Goal: Information Seeking & Learning: Learn about a topic

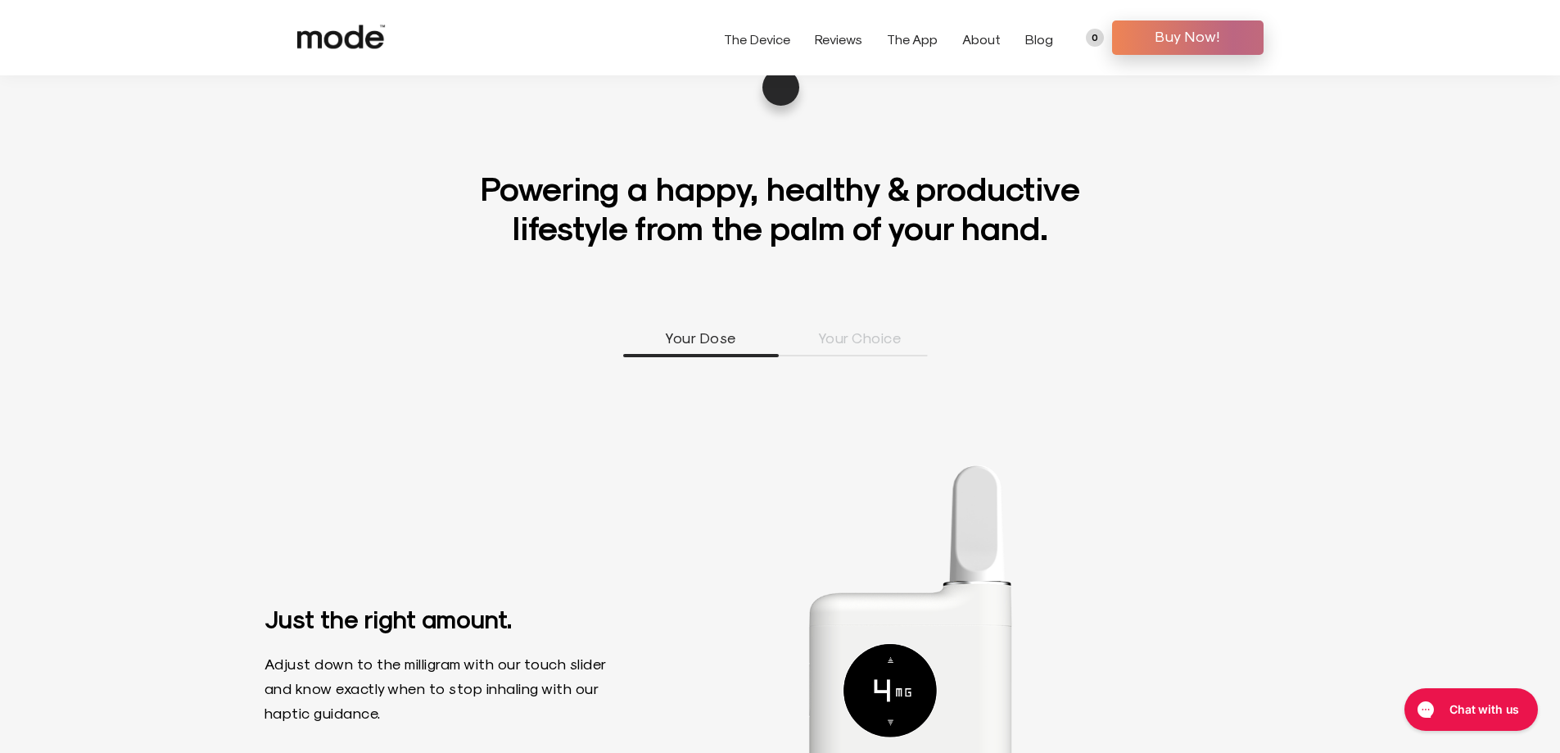
scroll to position [983, 0]
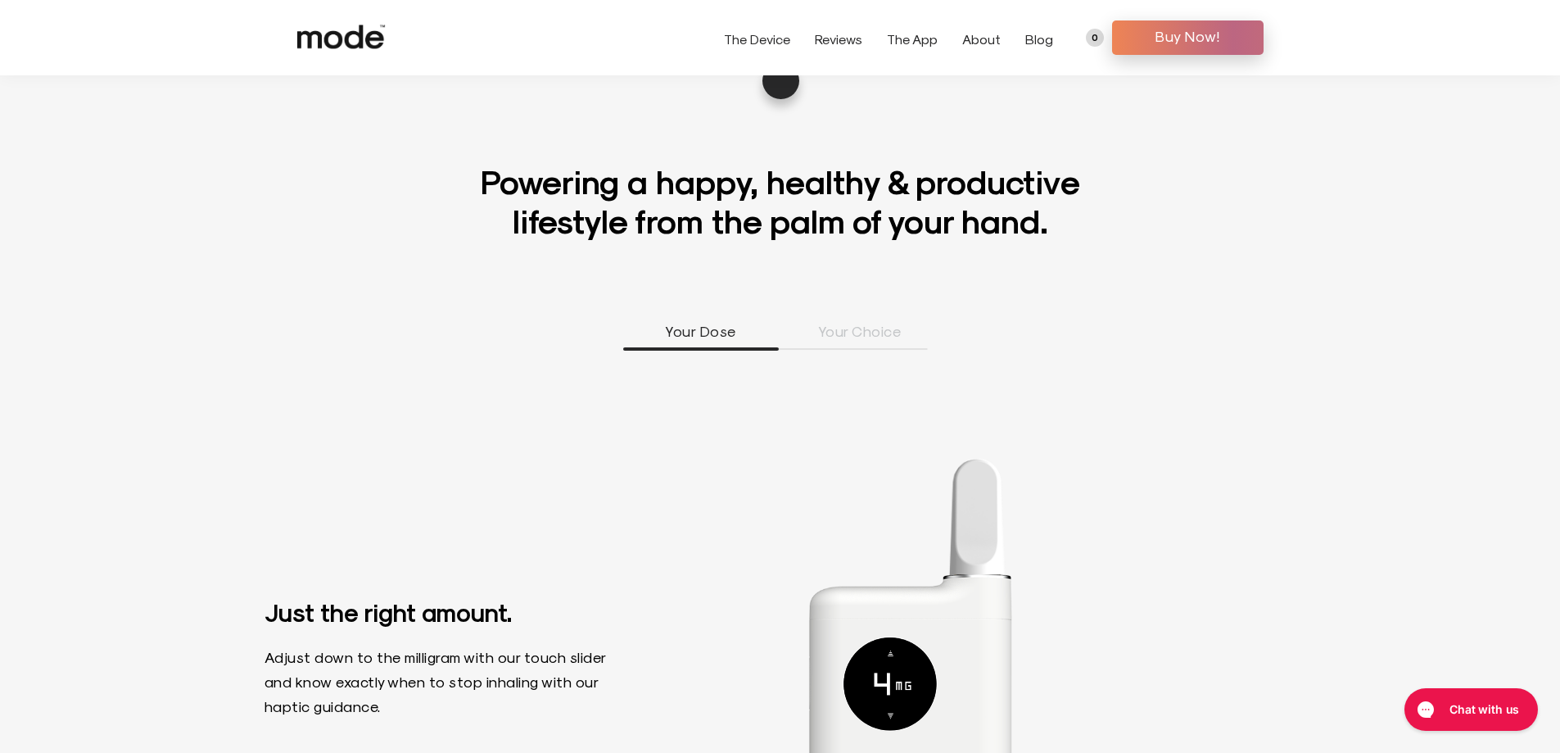
click at [899, 328] on li "Your Choice" at bounding box center [860, 335] width 156 height 29
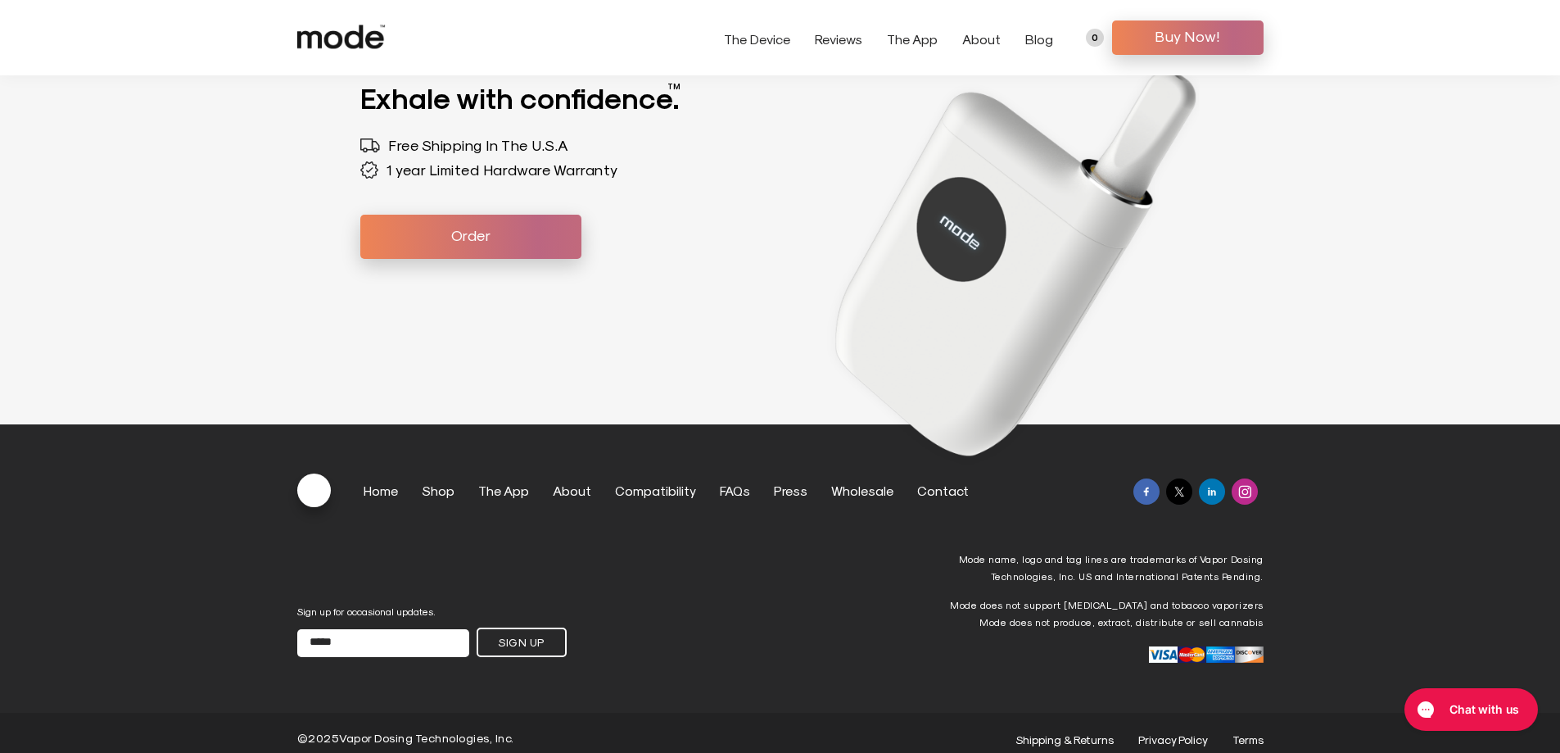
scroll to position [5174, 0]
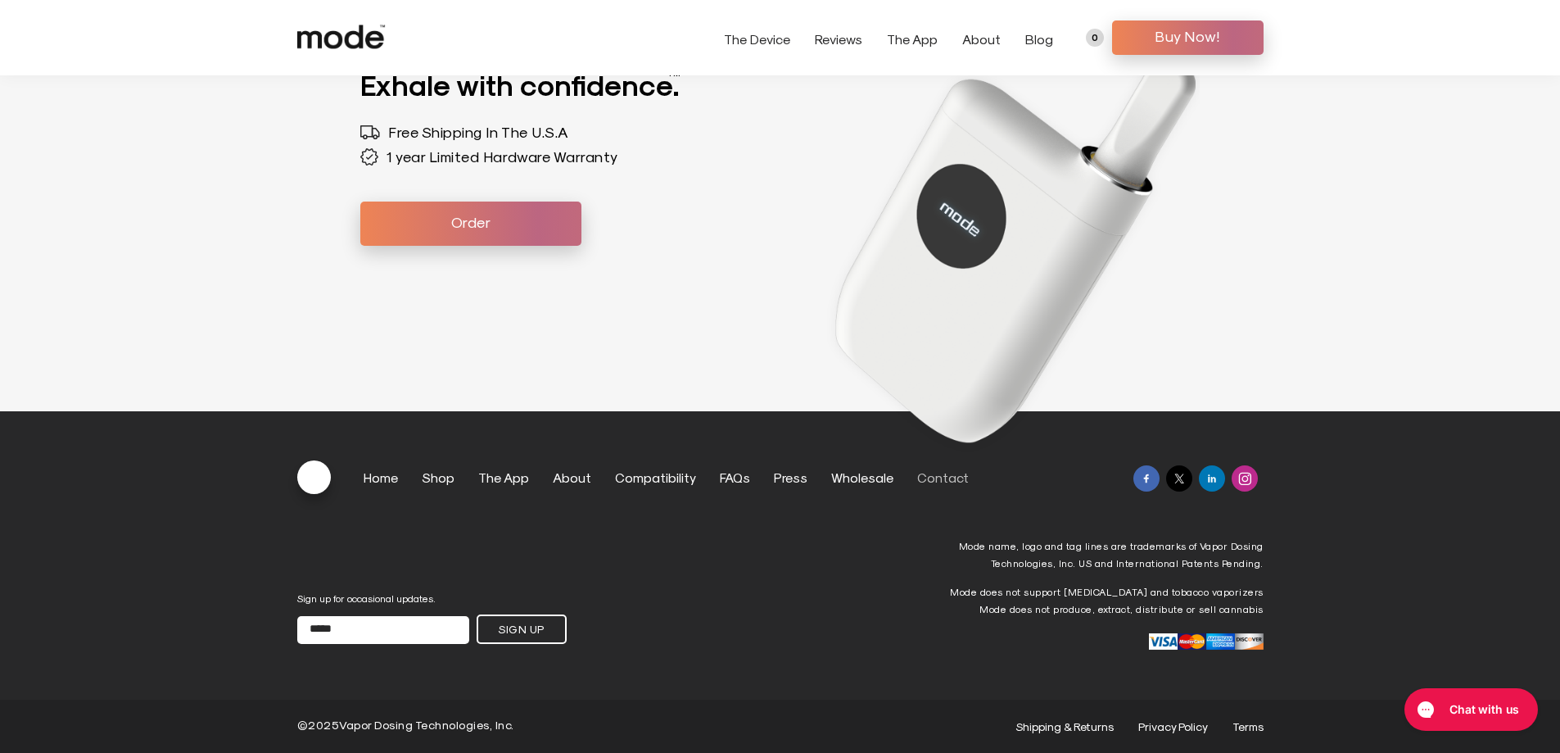
click at [930, 478] on link "Contact" at bounding box center [943, 477] width 52 height 16
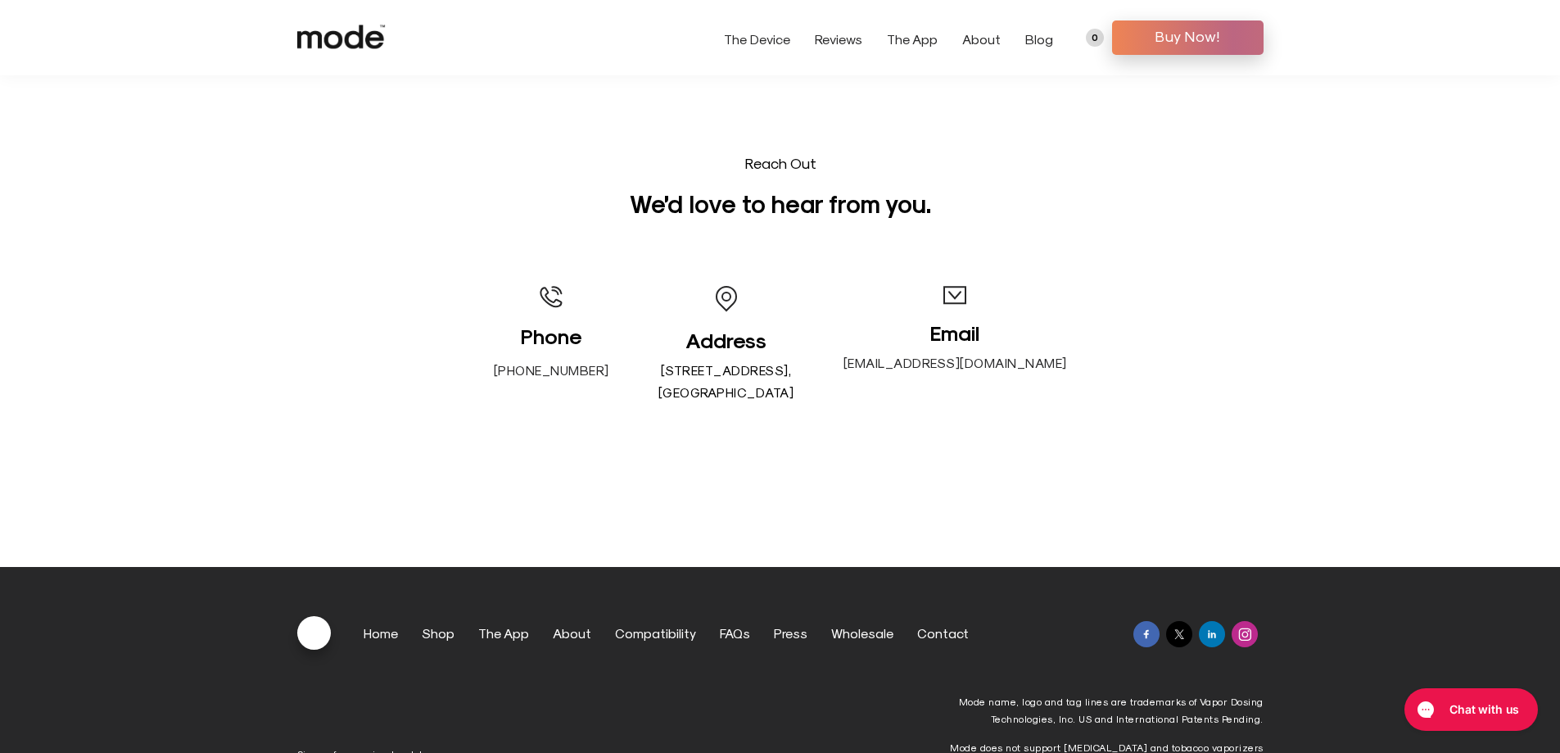
scroll to position [295, 0]
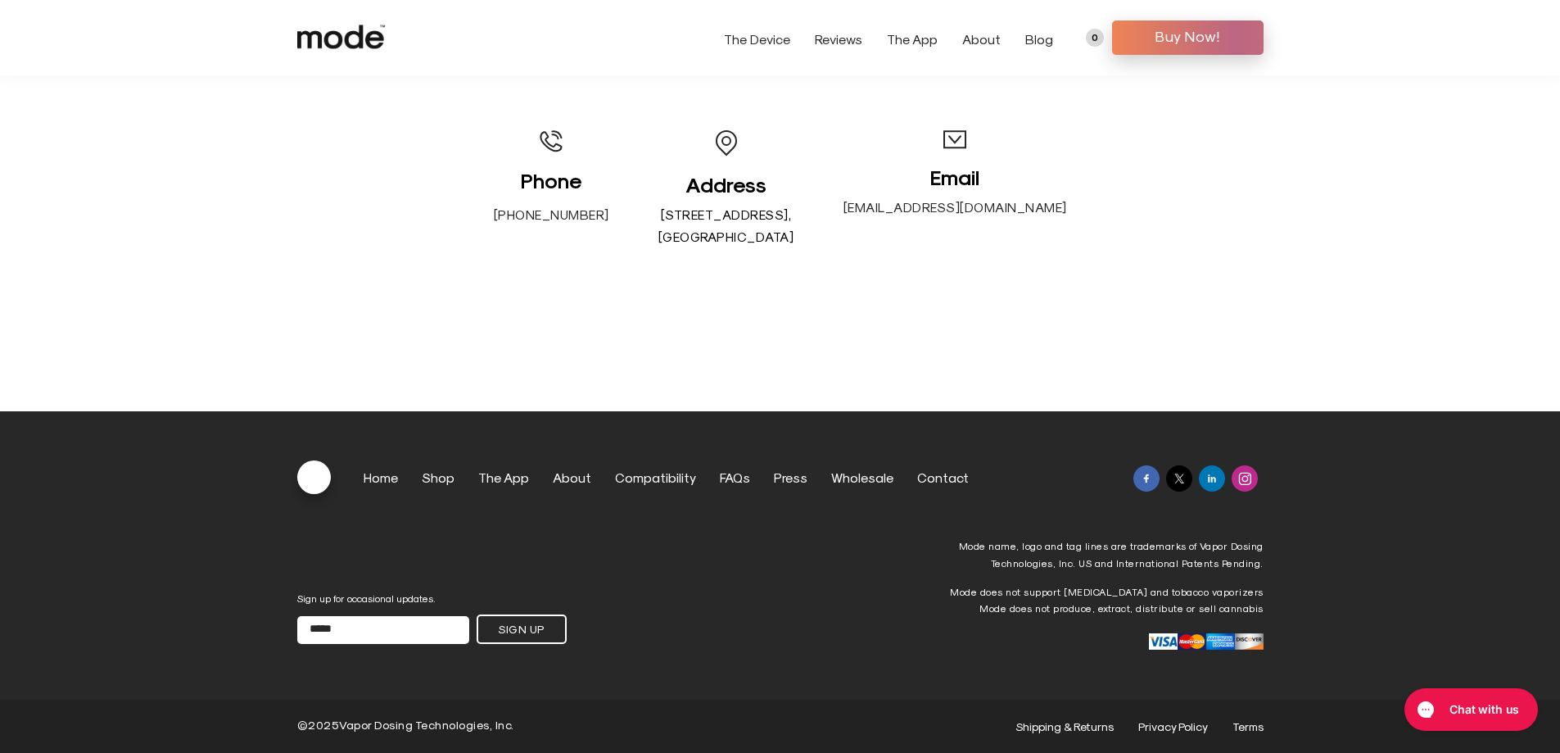
drag, startPoint x: 518, startPoint y: 728, endPoint x: 310, endPoint y: 731, distance: 207.3
click at [310, 731] on div "© 2025 Vapor Dosing Technologies, Inc. Shipping & Returns Privacy Policy Terms" at bounding box center [780, 726] width 967 height 14
click at [864, 478] on link "Wholesale" at bounding box center [862, 477] width 62 height 16
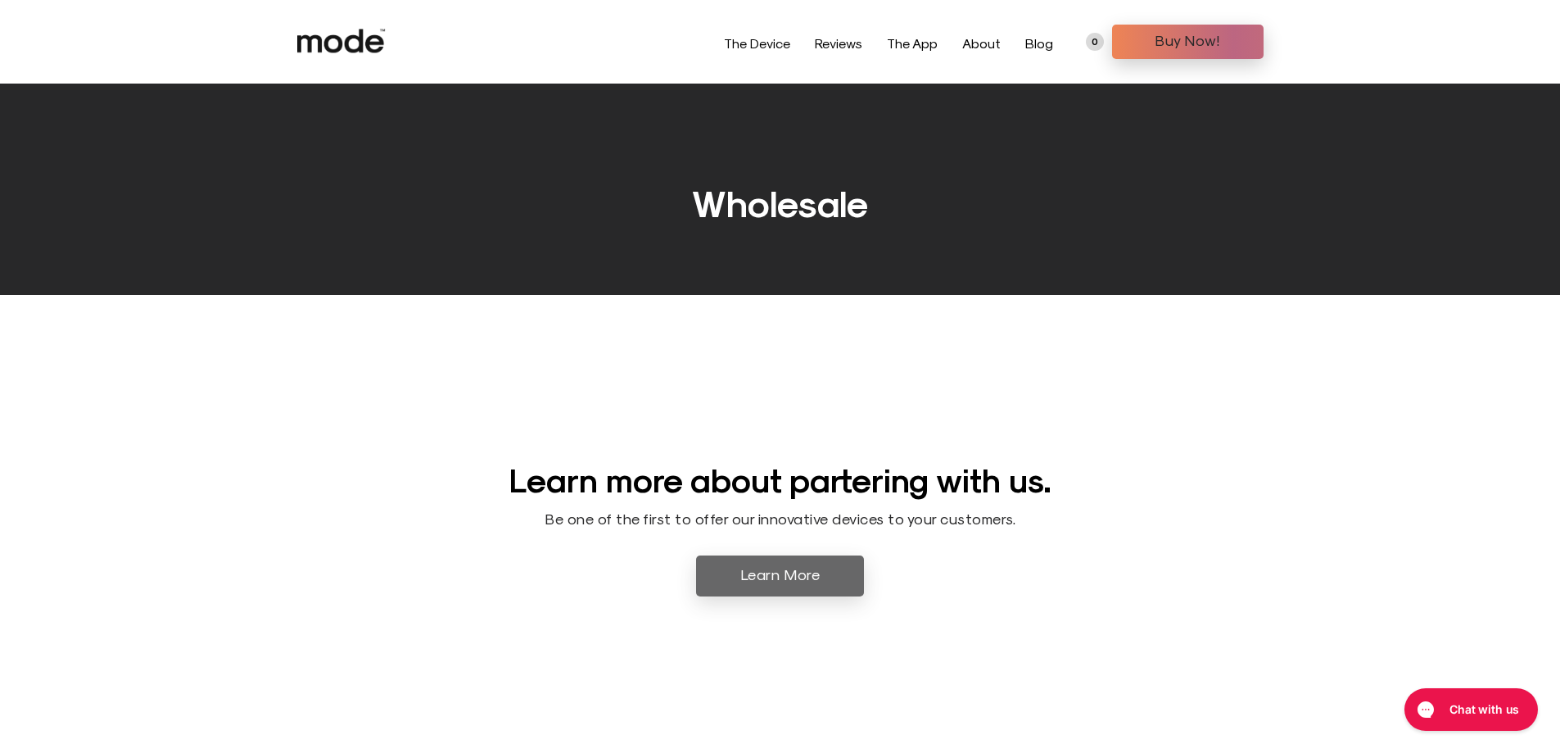
click at [811, 568] on link "Learn More" at bounding box center [780, 575] width 168 height 41
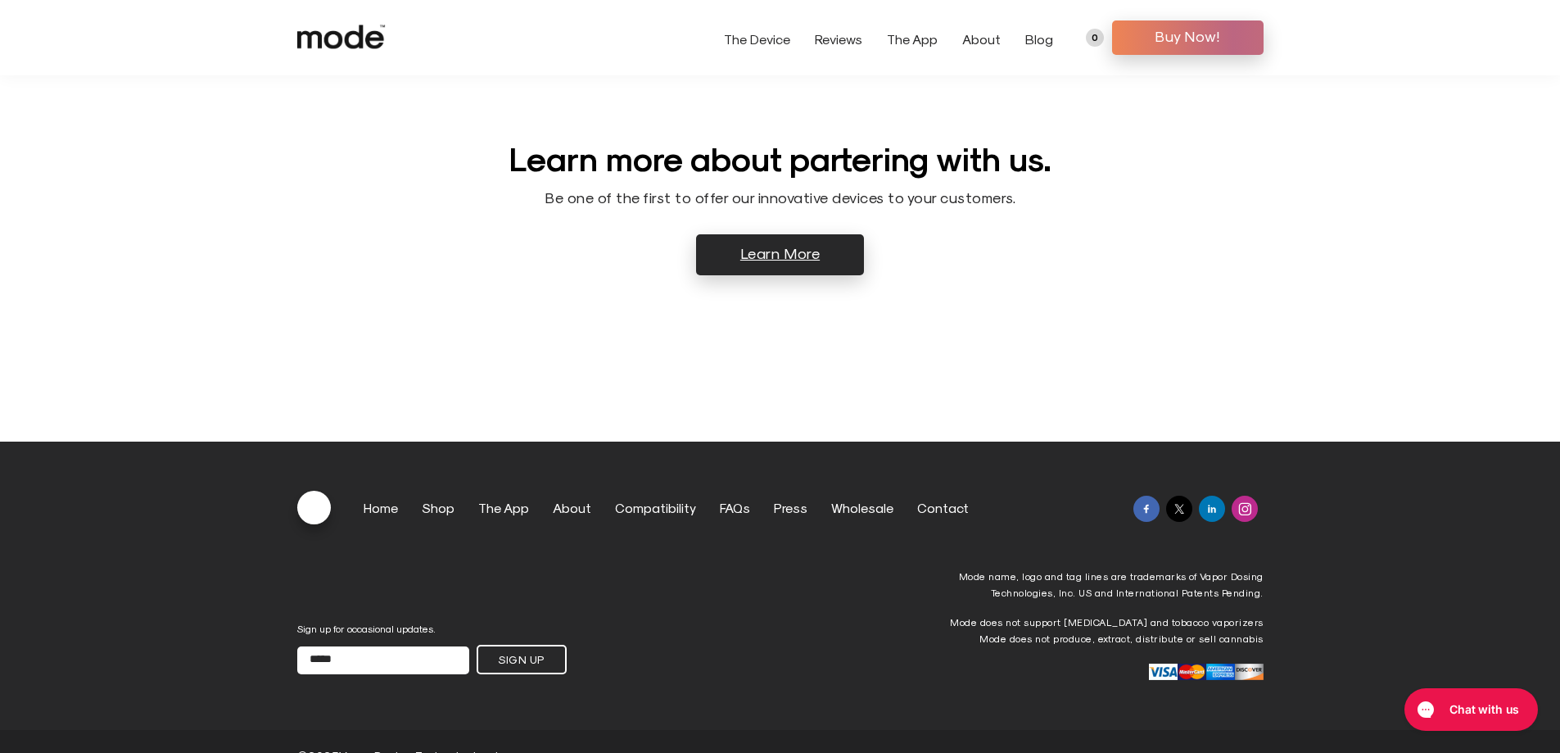
scroll to position [268, 0]
